Goal: Information Seeking & Learning: Learn about a topic

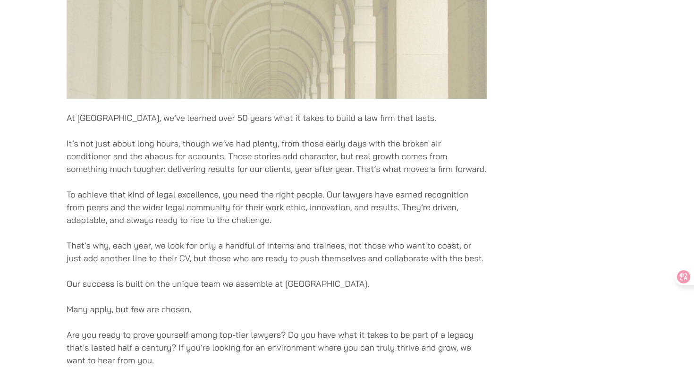
scroll to position [481, 0]
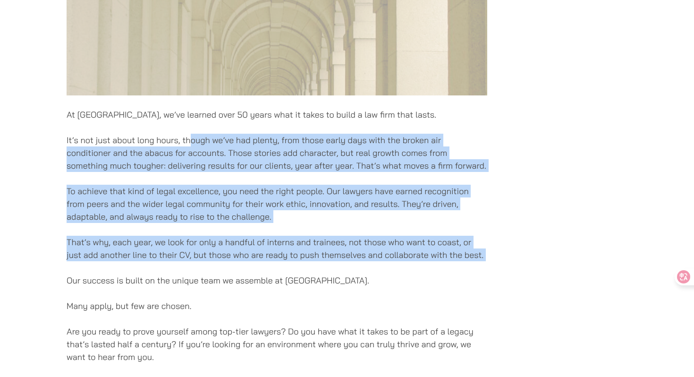
drag, startPoint x: 191, startPoint y: 168, endPoint x: 191, endPoint y: 285, distance: 117.1
click at [191, 285] on div "At [GEOGRAPHIC_DATA], we’ve learned over 50 years what it takes to build a law …" at bounding box center [277, 101] width 421 height 853
click at [191, 285] on p "Our success is built on the unique team we assemble at [GEOGRAPHIC_DATA]." at bounding box center [277, 280] width 421 height 13
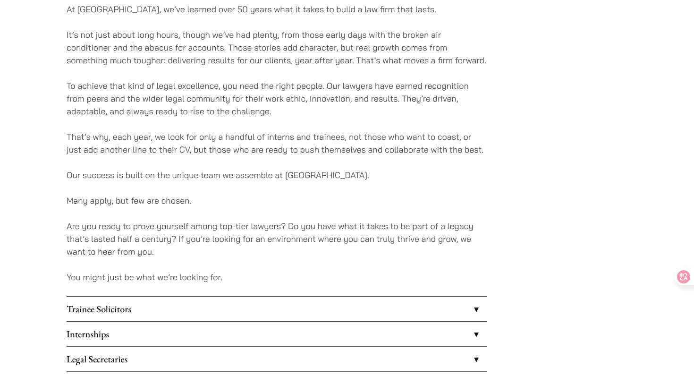
scroll to position [600, 0]
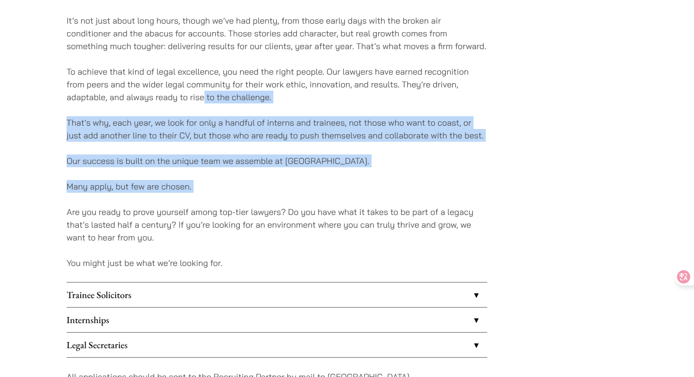
drag, startPoint x: 202, startPoint y: 118, endPoint x: 202, endPoint y: 206, distance: 88.7
click at [202, 206] on p "Are you ready to prove yourself among top-tier lawyers? Do you have what it tak…" at bounding box center [277, 224] width 421 height 38
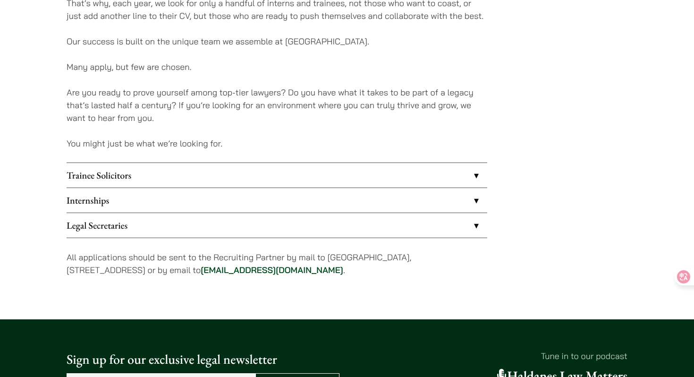
scroll to position [721, 0]
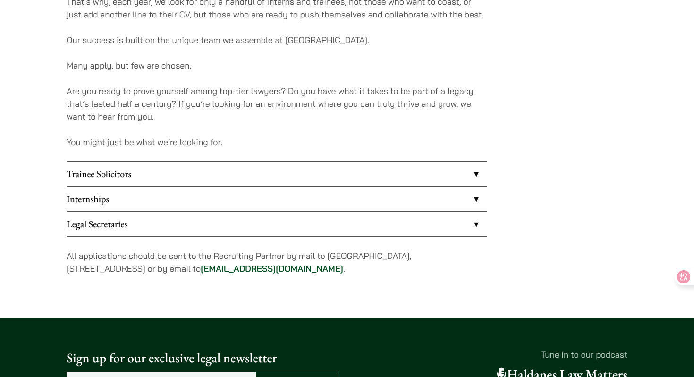
click at [195, 183] on link "Trainee Solicitors" at bounding box center [277, 173] width 421 height 25
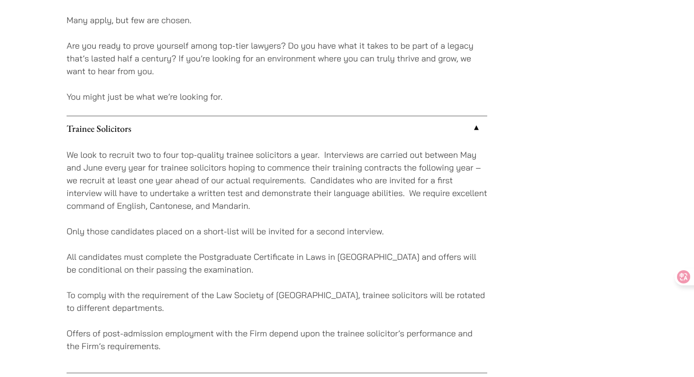
scroll to position [773, 0]
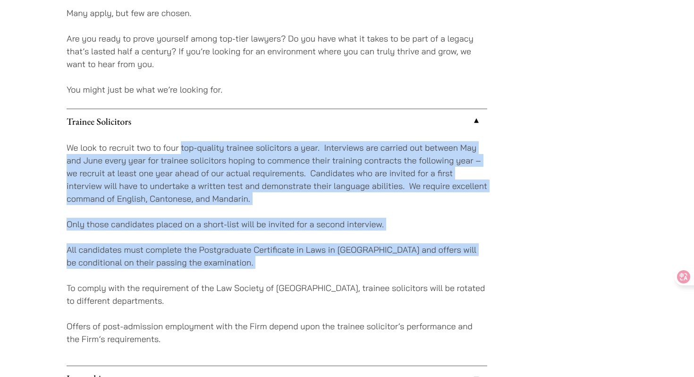
drag, startPoint x: 180, startPoint y: 145, endPoint x: 179, endPoint y: 280, distance: 135.0
click at [180, 280] on div "We look to recruit two to four top-quality trainee solicitors a year. Interview…" at bounding box center [277, 250] width 421 height 232
click at [179, 280] on div "We look to recruit two to four top-quality trainee solicitors a year. Interview…" at bounding box center [277, 250] width 421 height 232
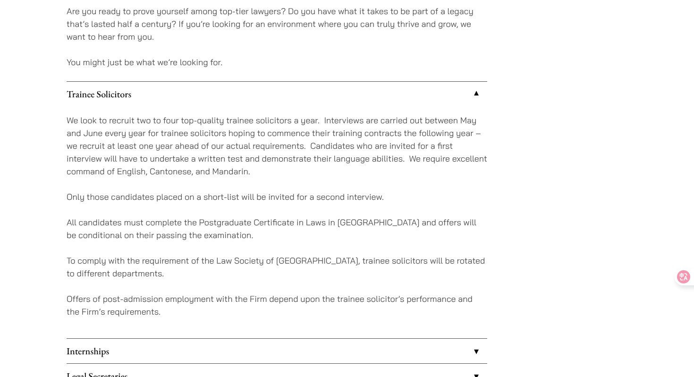
scroll to position [814, 0]
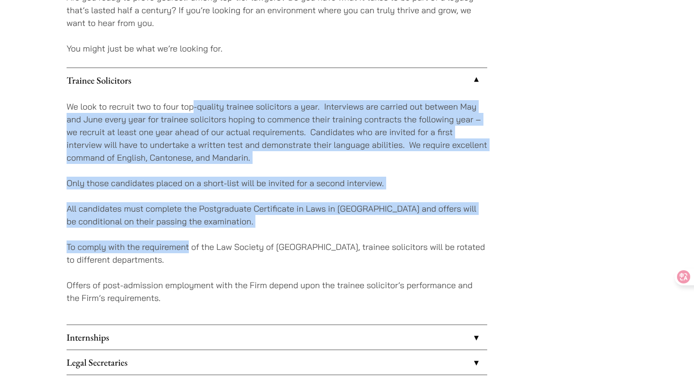
drag, startPoint x: 192, startPoint y: 105, endPoint x: 189, endPoint y: 256, distance: 151.1
click at [189, 255] on div "We look to recruit two to four top-quality trainee solicitors a year. Interview…" at bounding box center [277, 209] width 421 height 232
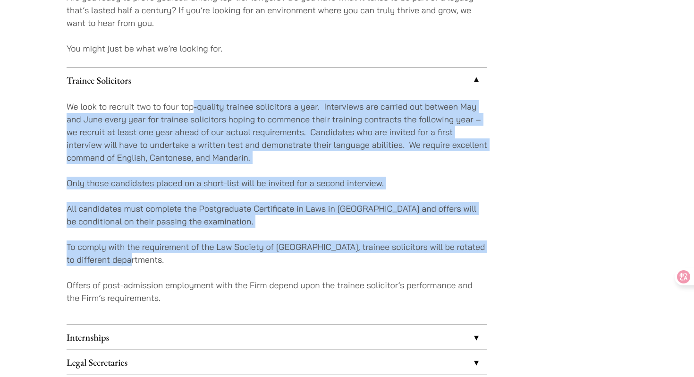
click at [189, 256] on p "To comply with the requirement of the Law Society of [GEOGRAPHIC_DATA], trainee…" at bounding box center [277, 252] width 421 height 25
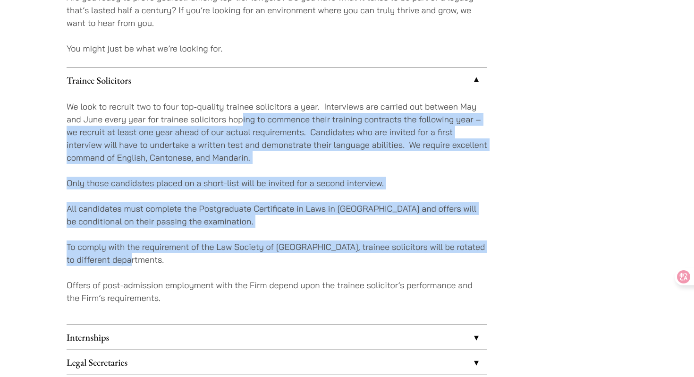
drag, startPoint x: 241, startPoint y: 126, endPoint x: 235, endPoint y: 260, distance: 134.6
click at [236, 261] on div "We look to recruit two to four top-quality trainee solicitors a year. Interview…" at bounding box center [277, 209] width 421 height 232
click at [235, 260] on p "To comply with the requirement of the Law Society of [GEOGRAPHIC_DATA], trainee…" at bounding box center [277, 252] width 421 height 25
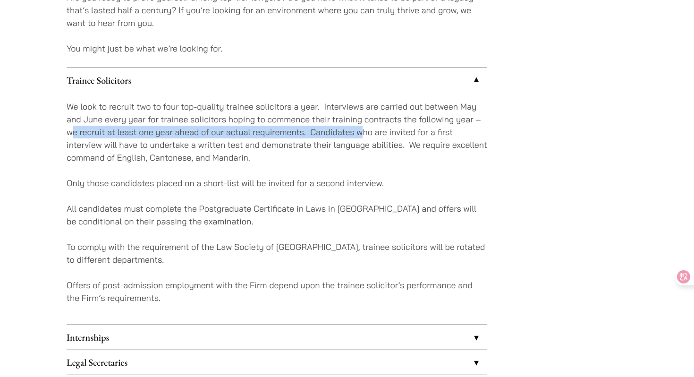
drag, startPoint x: 70, startPoint y: 133, endPoint x: 361, endPoint y: 137, distance: 290.8
click at [361, 137] on p "We look to recruit two to four top-quality trainee solicitors a year. Interview…" at bounding box center [277, 132] width 421 height 64
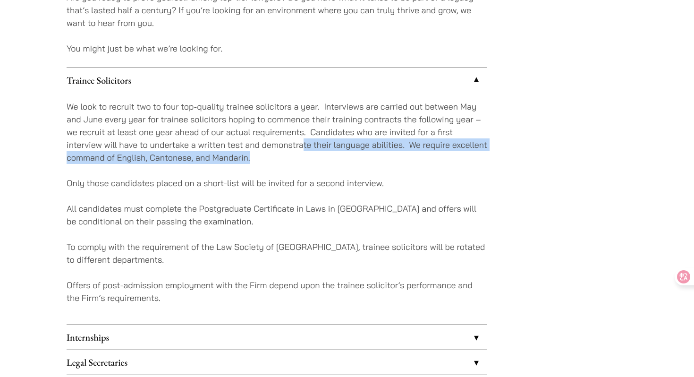
drag, startPoint x: 303, startPoint y: 142, endPoint x: 266, endPoint y: 156, distance: 39.2
click at [266, 156] on p "We look to recruit two to four top-quality trainee solicitors a year. Interview…" at bounding box center [277, 132] width 421 height 64
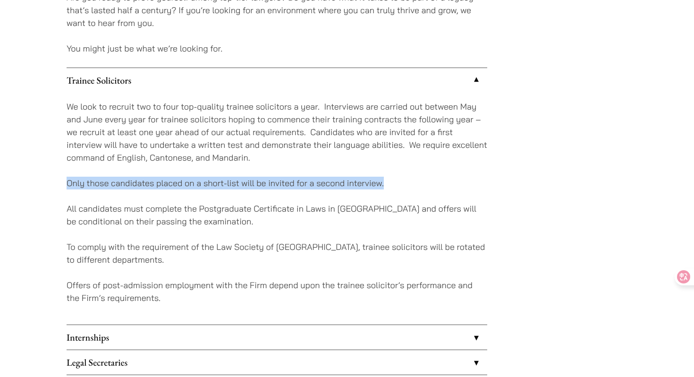
drag, startPoint x: 67, startPoint y: 184, endPoint x: 425, endPoint y: 181, distance: 358.3
click at [425, 182] on p "Only those candidates placed on a short-list will be invited for a second inter…" at bounding box center [277, 183] width 421 height 13
click at [425, 181] on p "Only those candidates placed on a short-list will be invited for a second inter…" at bounding box center [277, 183] width 421 height 13
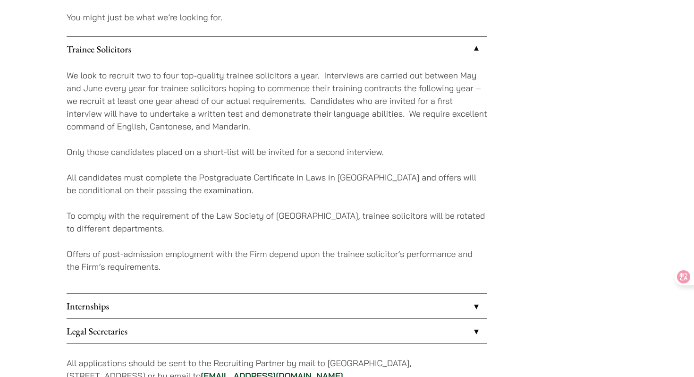
scroll to position [846, 0]
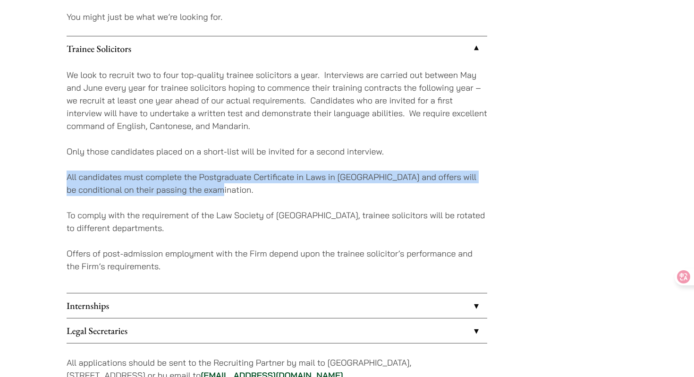
drag, startPoint x: 68, startPoint y: 176, endPoint x: 253, endPoint y: 193, distance: 184.9
click at [253, 193] on p "All candidates must complete the Postgraduate Certificate in Laws in [GEOGRAPHI…" at bounding box center [277, 182] width 421 height 25
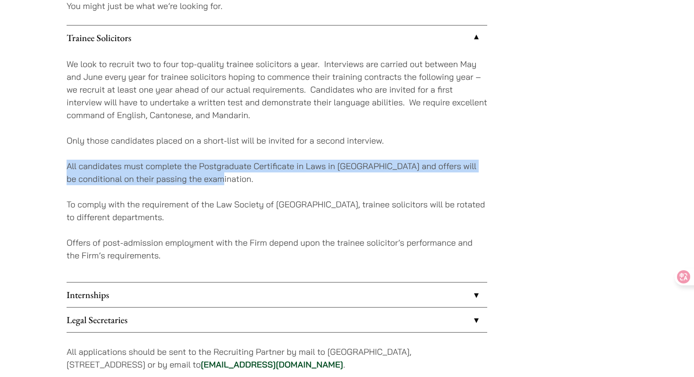
scroll to position [865, 0]
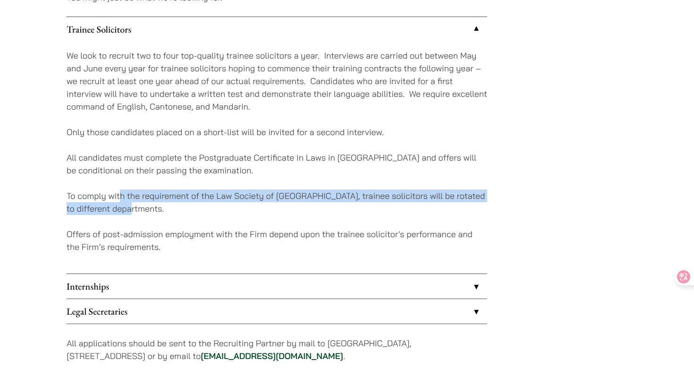
drag, startPoint x: 121, startPoint y: 197, endPoint x: 169, endPoint y: 211, distance: 50.2
click at [169, 211] on p "To comply with the requirement of the Law Society of [GEOGRAPHIC_DATA], trainee…" at bounding box center [277, 201] width 421 height 25
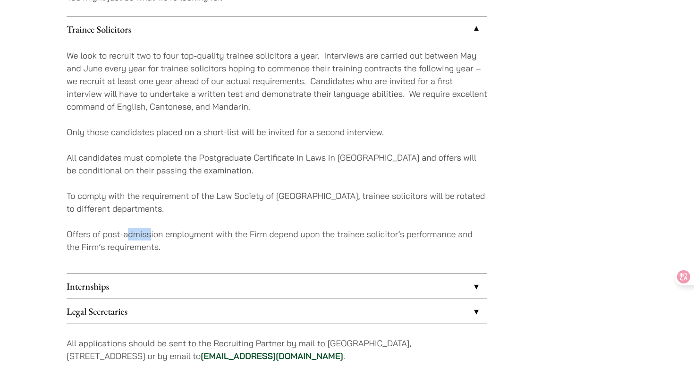
drag, startPoint x: 127, startPoint y: 233, endPoint x: 148, endPoint y: 231, distance: 21.3
click at [149, 235] on p "Offers of post-admission employment with the Firm depend upon the trainee solic…" at bounding box center [277, 240] width 421 height 25
click at [148, 231] on p "Offers of post-admission employment with the Firm depend upon the trainee solic…" at bounding box center [277, 240] width 421 height 25
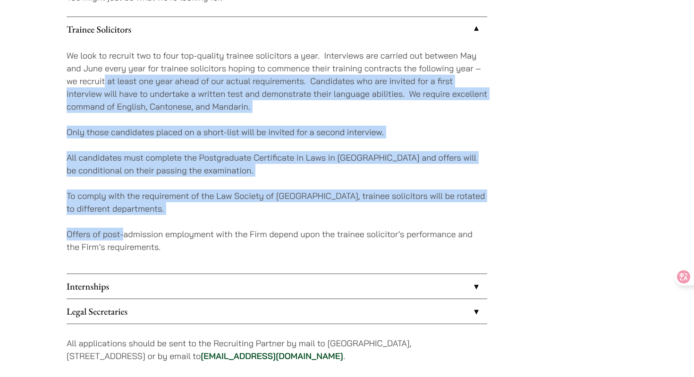
drag, startPoint x: 105, startPoint y: 87, endPoint x: 122, endPoint y: 239, distance: 152.9
click at [122, 239] on div "We look to recruit two to four top-quality trainee solicitors a year. Interview…" at bounding box center [277, 158] width 421 height 232
click at [122, 239] on p "Offers of post-admission employment with the Firm depend upon the trainee solic…" at bounding box center [277, 240] width 421 height 25
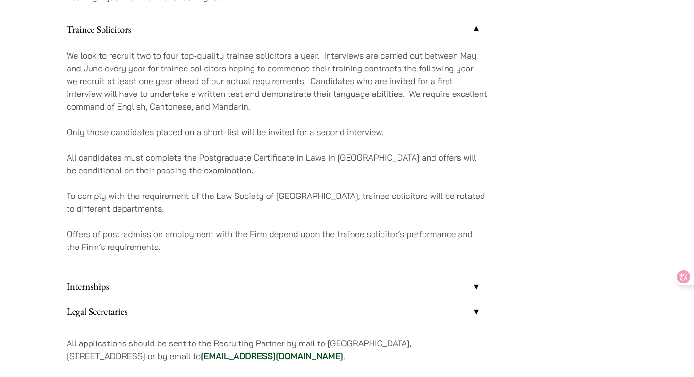
scroll to position [746, 0]
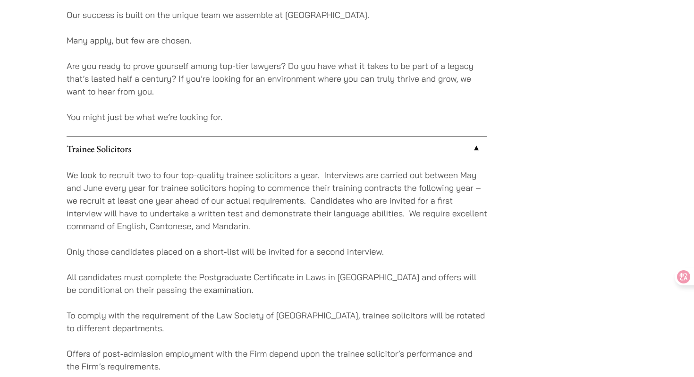
click at [115, 141] on link "Trainee Solicitors" at bounding box center [277, 148] width 421 height 25
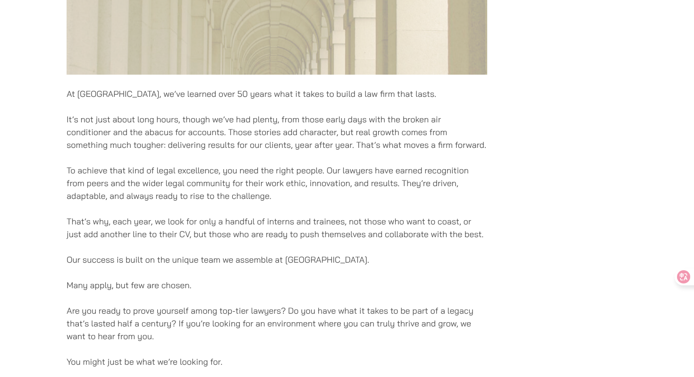
scroll to position [801, 0]
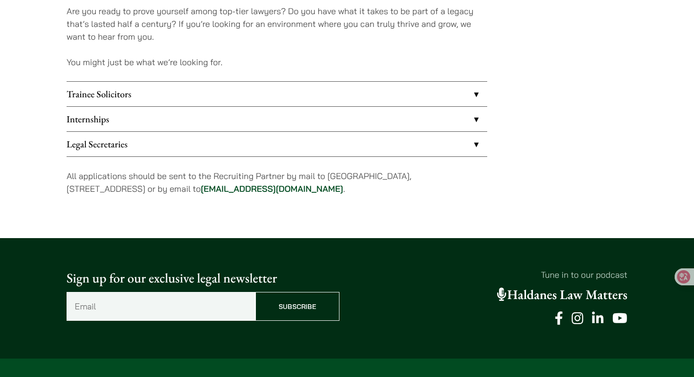
click at [127, 148] on link "Legal Secretaries" at bounding box center [277, 144] width 421 height 25
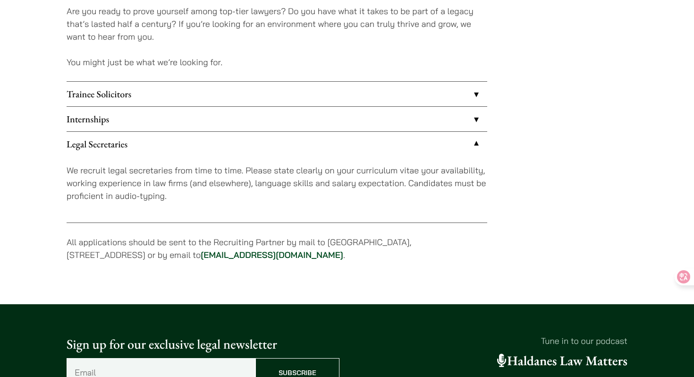
click at [127, 148] on link "Legal Secretaries" at bounding box center [277, 144] width 421 height 25
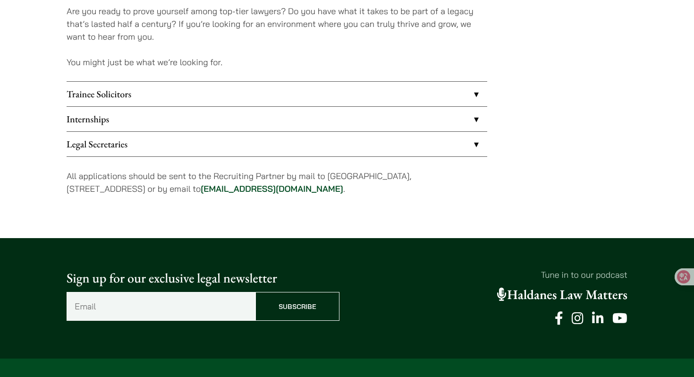
click at [135, 127] on link "Internships" at bounding box center [277, 119] width 421 height 25
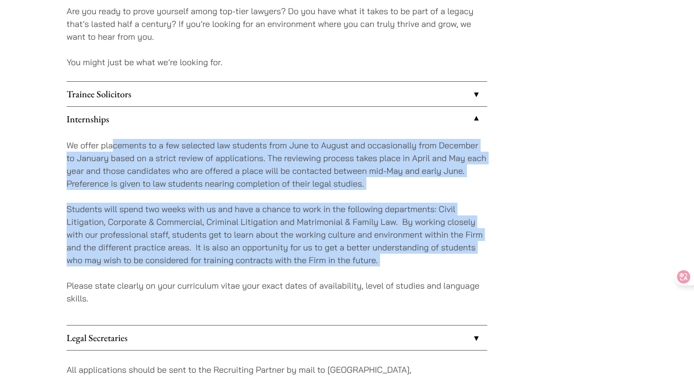
drag, startPoint x: 110, startPoint y: 146, endPoint x: 110, endPoint y: 271, distance: 125.1
click at [110, 271] on div "We offer placements to a few selected law students from June to August and occa…" at bounding box center [277, 228] width 421 height 194
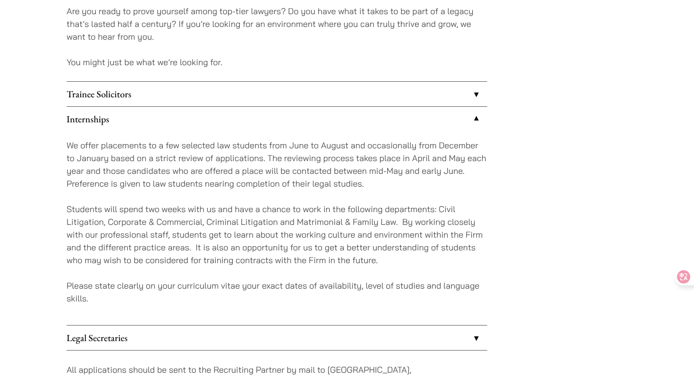
click at [110, 271] on div "We offer placements to a few selected law students from June to August and occa…" at bounding box center [277, 228] width 421 height 194
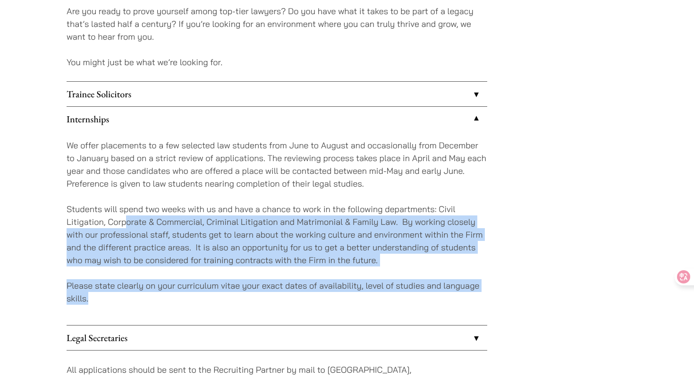
drag, startPoint x: 125, startPoint y: 228, endPoint x: 123, endPoint y: 301, distance: 73.2
click at [124, 301] on div "We offer placements to a few selected law students from June to August and occa…" at bounding box center [277, 228] width 421 height 194
click at [123, 301] on p "Please state clearly on your curriculum vitae your exact dates of availability,…" at bounding box center [277, 291] width 421 height 25
drag, startPoint x: 131, startPoint y: 217, endPoint x: 129, endPoint y: 309, distance: 92.1
click at [130, 310] on div "We offer placements to a few selected law students from June to August and occa…" at bounding box center [277, 228] width 421 height 194
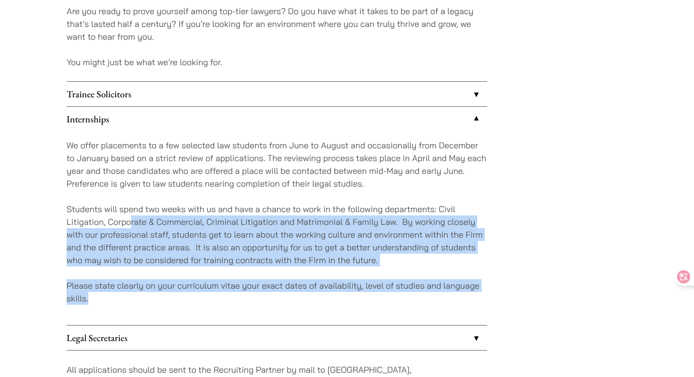
click at [178, 195] on div "We offer placements to a few selected law students from June to August and occa…" at bounding box center [277, 228] width 421 height 194
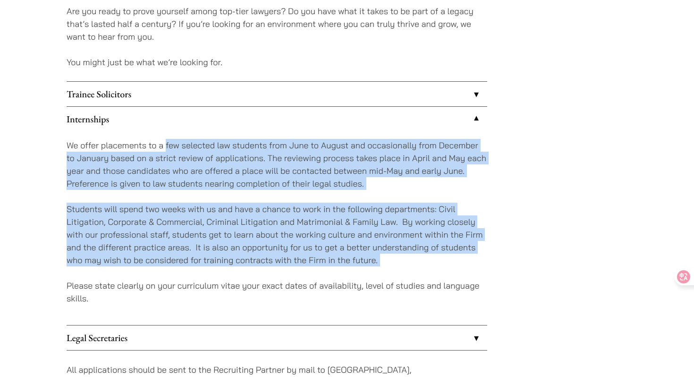
drag, startPoint x: 166, startPoint y: 143, endPoint x: 165, endPoint y: 278, distance: 134.5
click at [166, 278] on div "We offer placements to a few selected law students from June to August and occa…" at bounding box center [277, 228] width 421 height 194
click at [386, 224] on p "Students will spend two weeks with us and have a chance to work in the followin…" at bounding box center [277, 234] width 421 height 64
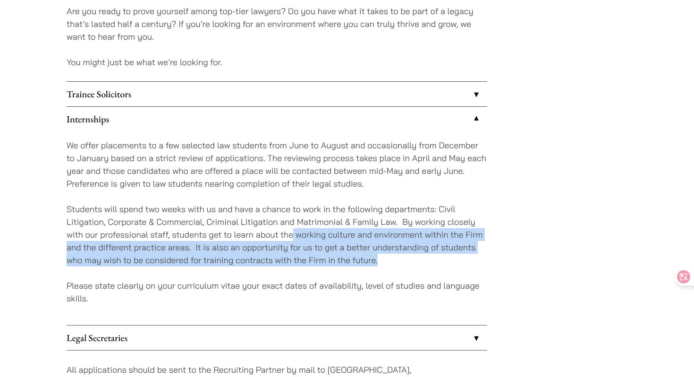
drag, startPoint x: 293, startPoint y: 232, endPoint x: 396, endPoint y: 266, distance: 108.2
click at [396, 266] on div "We offer placements to a few selected law students from June to August and occa…" at bounding box center [277, 228] width 421 height 194
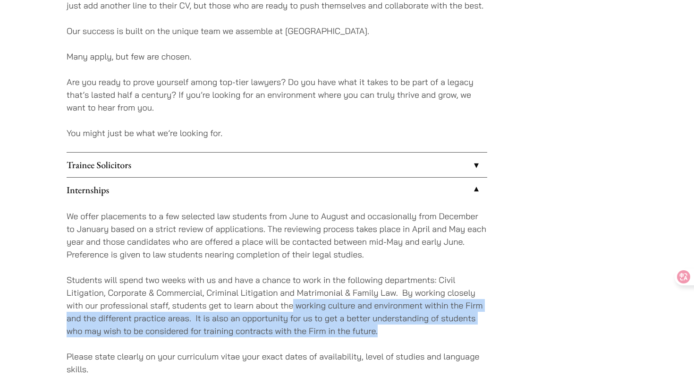
scroll to position [752, 0]
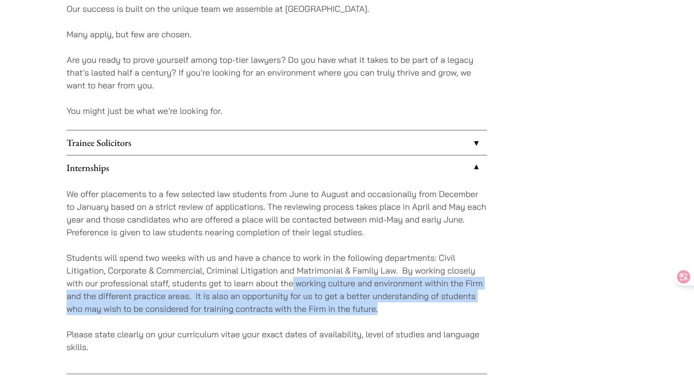
click at [132, 232] on p "We offer placements to a few selected law students from June to August and occa…" at bounding box center [277, 212] width 421 height 51
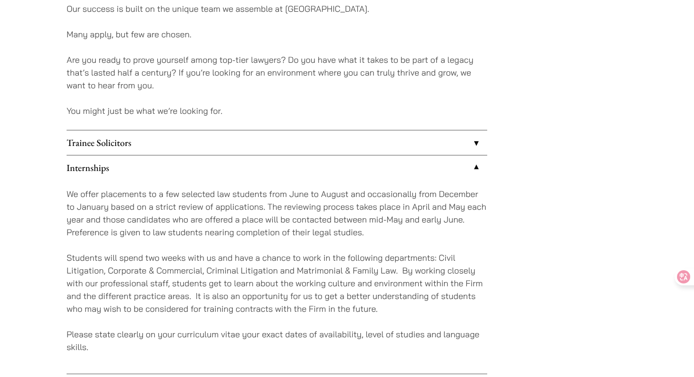
click at [177, 144] on link "Trainee Solicitors" at bounding box center [277, 142] width 421 height 25
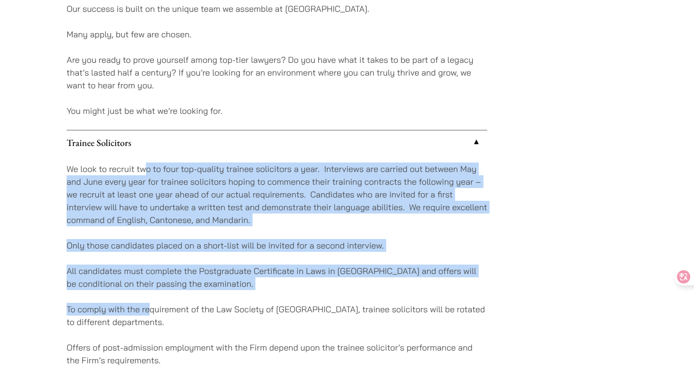
drag, startPoint x: 147, startPoint y: 165, endPoint x: 147, endPoint y: 310, distance: 144.9
click at [147, 310] on div "We look to recruit two to four top-quality trainee solicitors a year. Interview…" at bounding box center [277, 271] width 421 height 232
click at [147, 310] on p "To comply with the requirement of the Law Society of [GEOGRAPHIC_DATA], trainee…" at bounding box center [277, 315] width 421 height 25
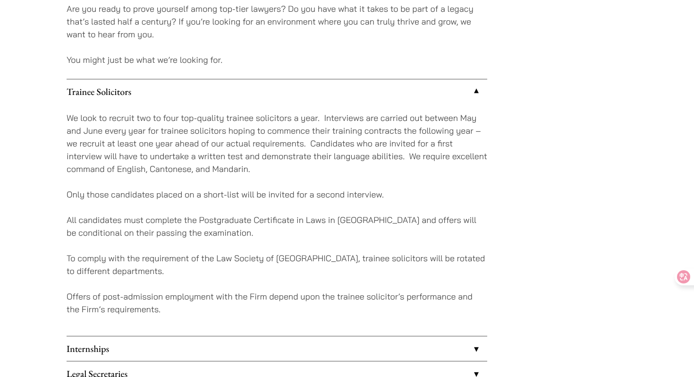
scroll to position [836, 0]
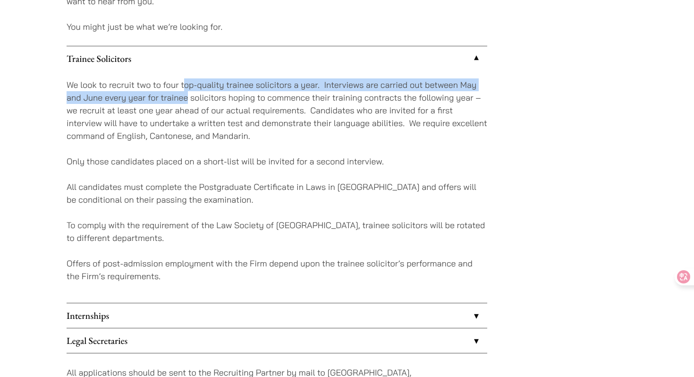
drag, startPoint x: 186, startPoint y: 90, endPoint x: 189, endPoint y: 102, distance: 12.4
click at [189, 101] on p "We look to recruit two to four top-quality trainee solicitors a year. Interview…" at bounding box center [277, 110] width 421 height 64
click at [187, 108] on p "We look to recruit two to four top-quality trainee solicitors a year. Interview…" at bounding box center [277, 110] width 421 height 64
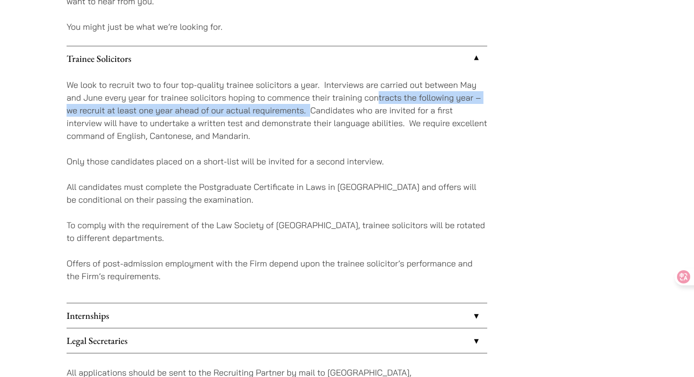
drag, startPoint x: 376, startPoint y: 94, endPoint x: 309, endPoint y: 106, distance: 68.1
click at [310, 107] on p "We look to recruit two to four top-quality trainee solicitors a year. Interview…" at bounding box center [277, 110] width 421 height 64
